Goal: Task Accomplishment & Management: Manage account settings

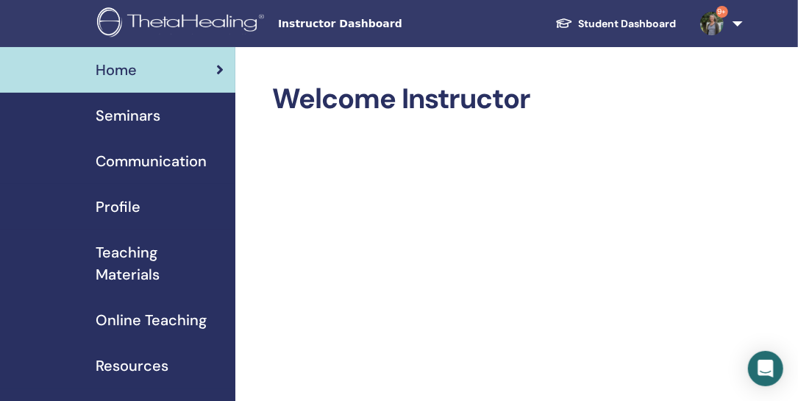
click at [129, 113] on span "Seminars" at bounding box center [128, 115] width 65 height 22
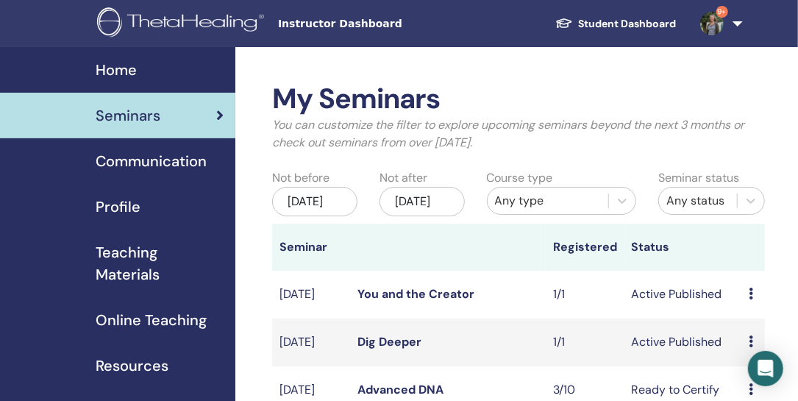
click at [401, 349] on link "Dig Deeper" at bounding box center [389, 341] width 64 height 15
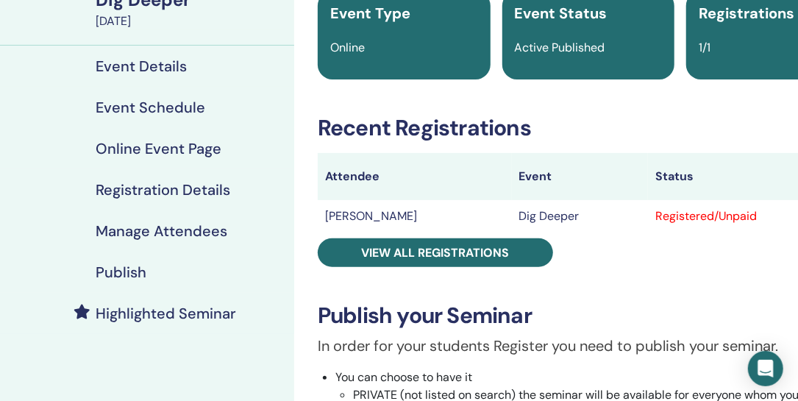
scroll to position [127, 0]
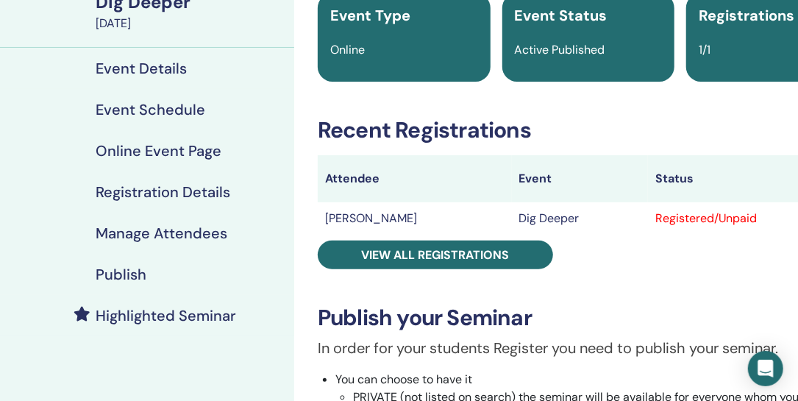
click at [193, 146] on h4 "Online Event Page" at bounding box center [159, 151] width 126 height 18
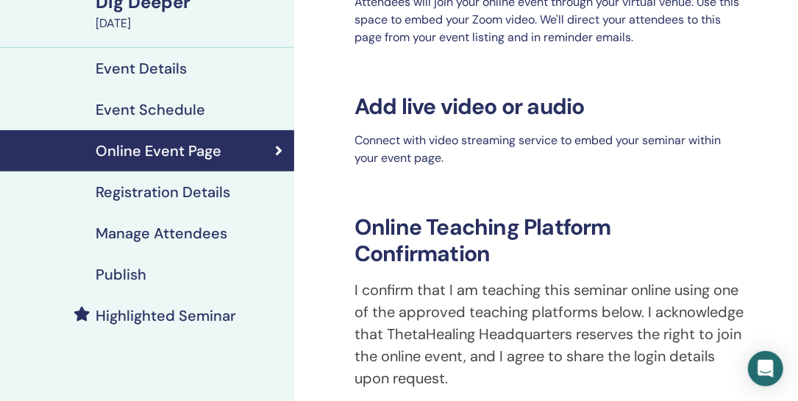
click at [176, 187] on h4 "Registration Details" at bounding box center [163, 192] width 135 height 18
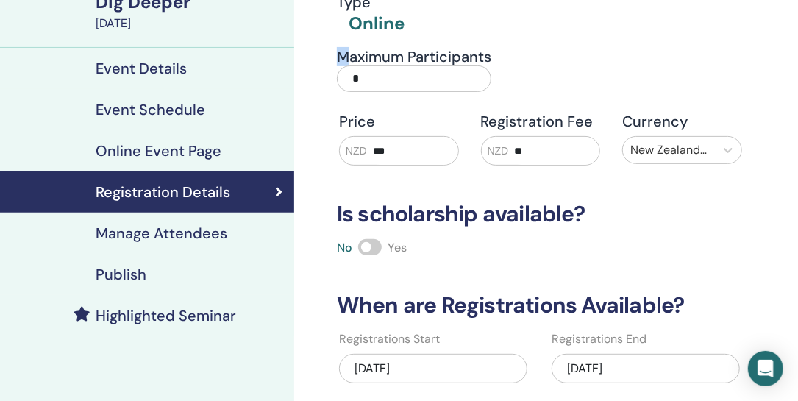
drag, startPoint x: 365, startPoint y: 77, endPoint x: 343, endPoint y: 62, distance: 26.3
click at [343, 62] on h4 "Maximum Participants" at bounding box center [414, 57] width 154 height 18
drag, startPoint x: 343, startPoint y: 62, endPoint x: 345, endPoint y: 79, distance: 17.0
click at [345, 79] on input "*" at bounding box center [414, 78] width 154 height 26
click at [362, 76] on input "*" at bounding box center [414, 78] width 154 height 26
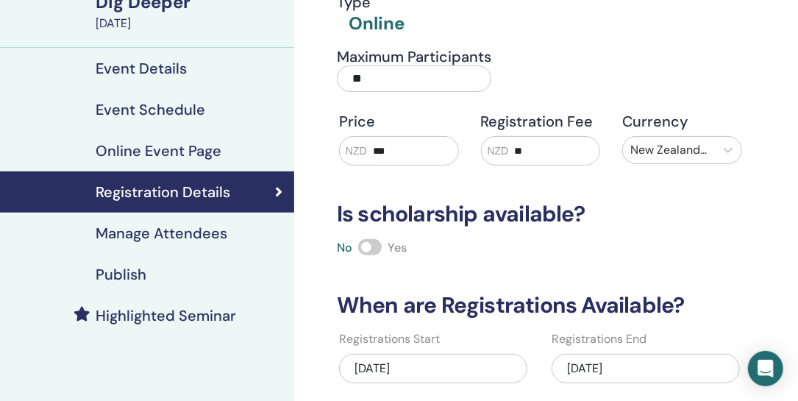
type input "**"
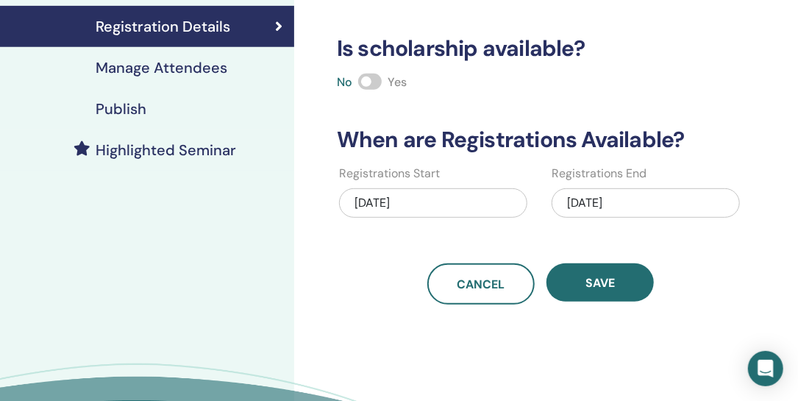
scroll to position [302, 0]
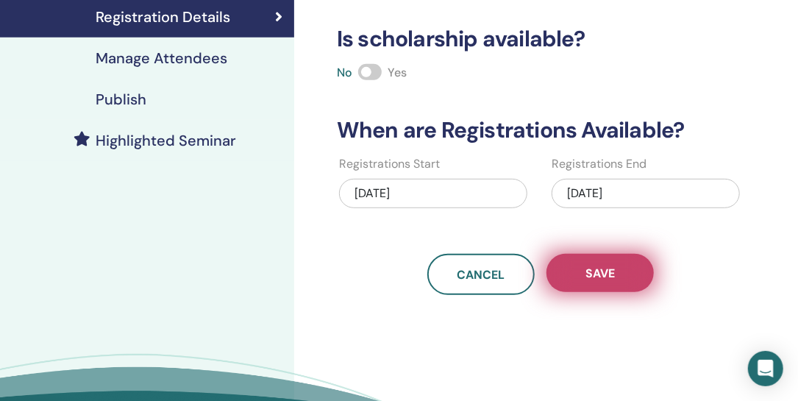
click at [612, 269] on span "Save" at bounding box center [599, 272] width 29 height 15
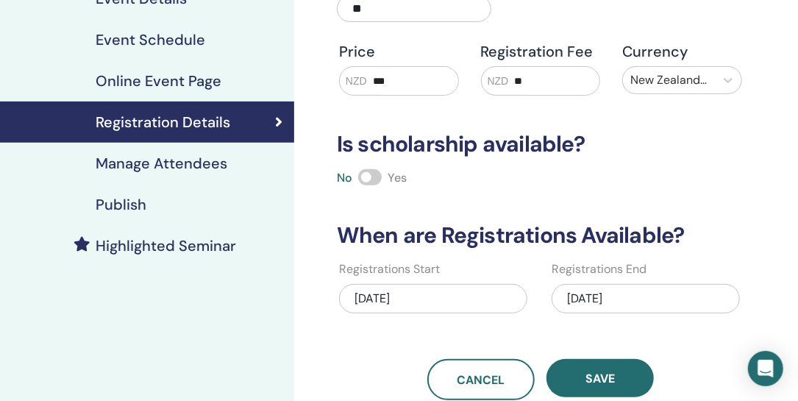
scroll to position [199, 0]
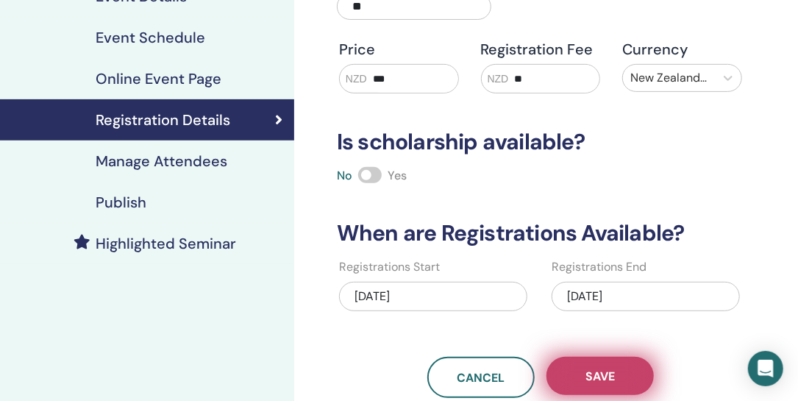
click at [606, 373] on span "Save" at bounding box center [599, 375] width 29 height 15
click at [609, 376] on span "Save" at bounding box center [599, 375] width 29 height 15
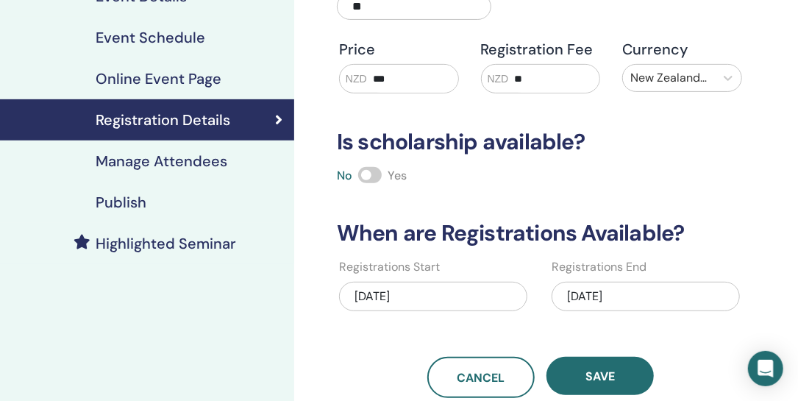
click at [187, 75] on h4 "Online Event Page" at bounding box center [159, 79] width 126 height 18
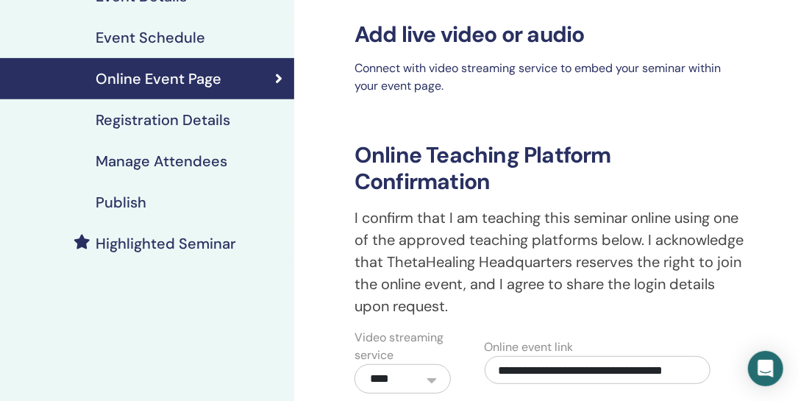
click at [173, 32] on h4 "Event Schedule" at bounding box center [151, 38] width 110 height 18
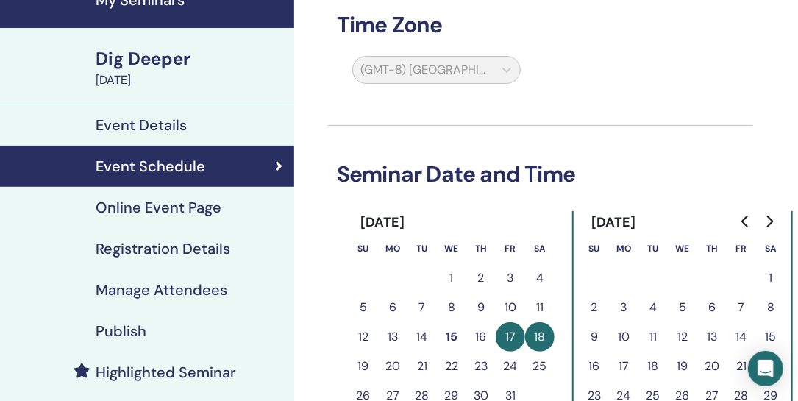
scroll to position [70, 0]
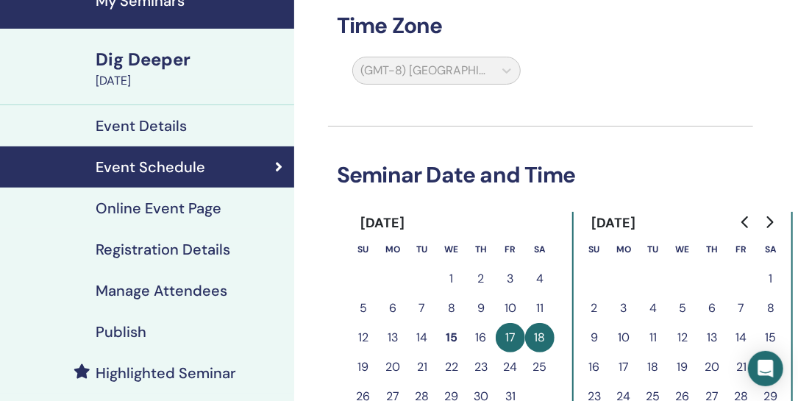
click at [173, 123] on h4 "Event Details" at bounding box center [141, 126] width 91 height 18
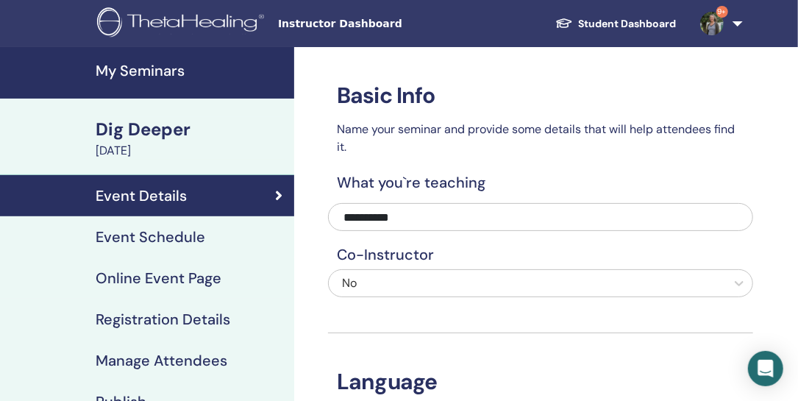
click at [144, 75] on h4 "My Seminars" at bounding box center [191, 71] width 190 height 18
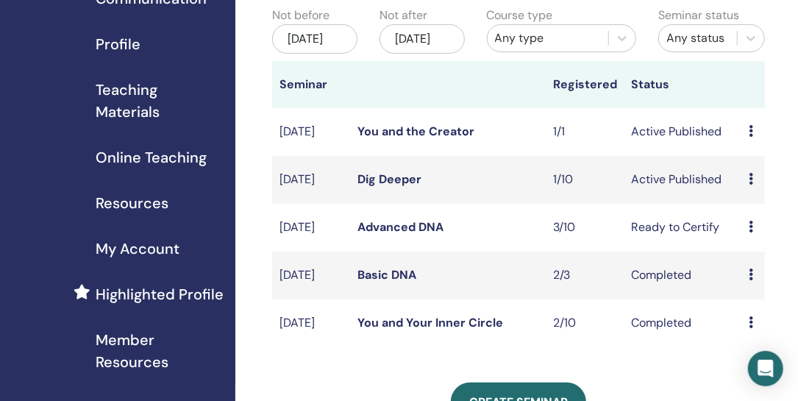
scroll to position [168, 0]
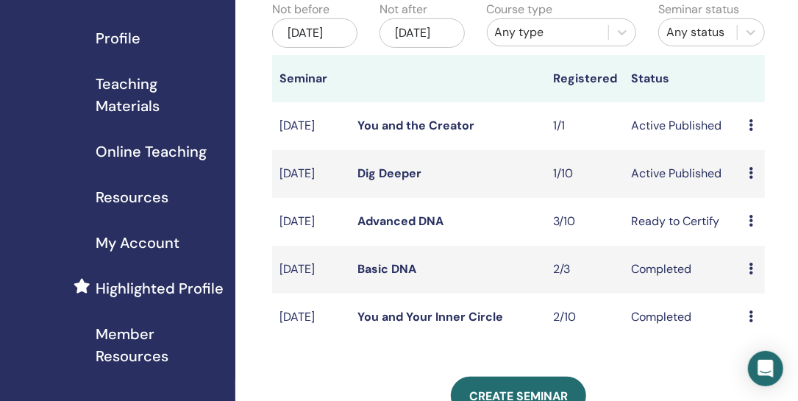
click at [748, 226] on icon at bounding box center [750, 221] width 4 height 12
click at [750, 295] on link "Attendees" at bounding box center [762, 296] width 56 height 15
